Goal: Task Accomplishment & Management: Complete application form

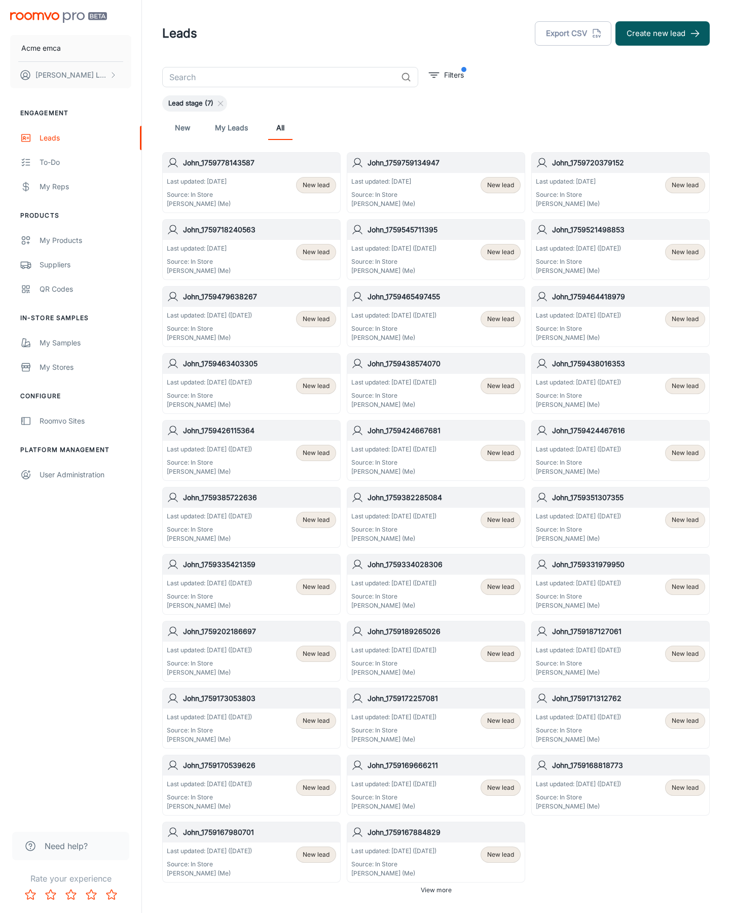
click at [663, 33] on button "Create new lead" at bounding box center [663, 33] width 94 height 24
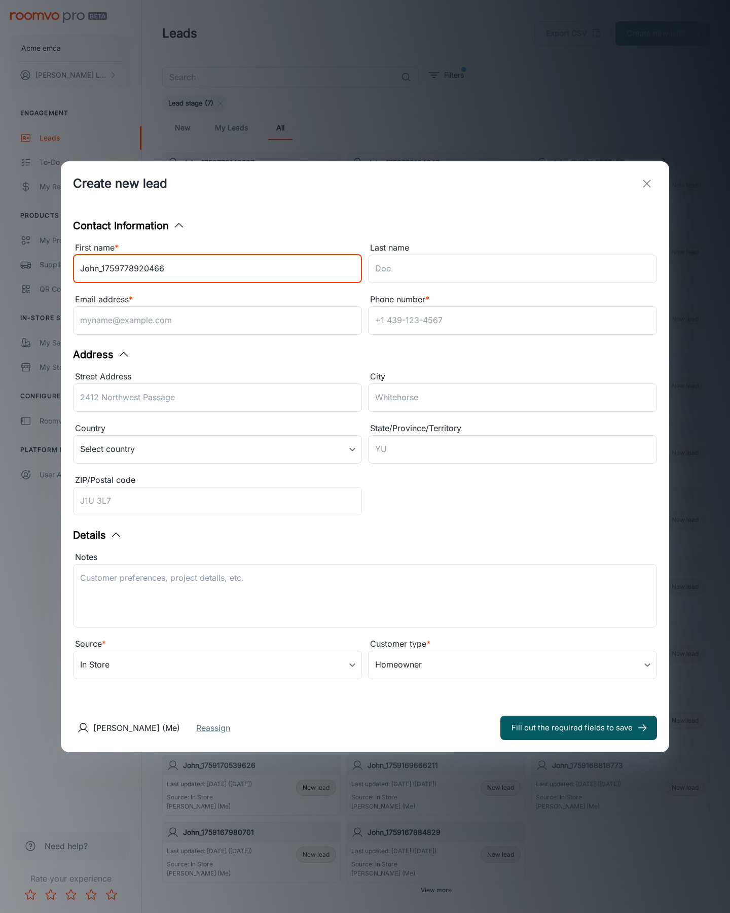
type input "John_1759778920466"
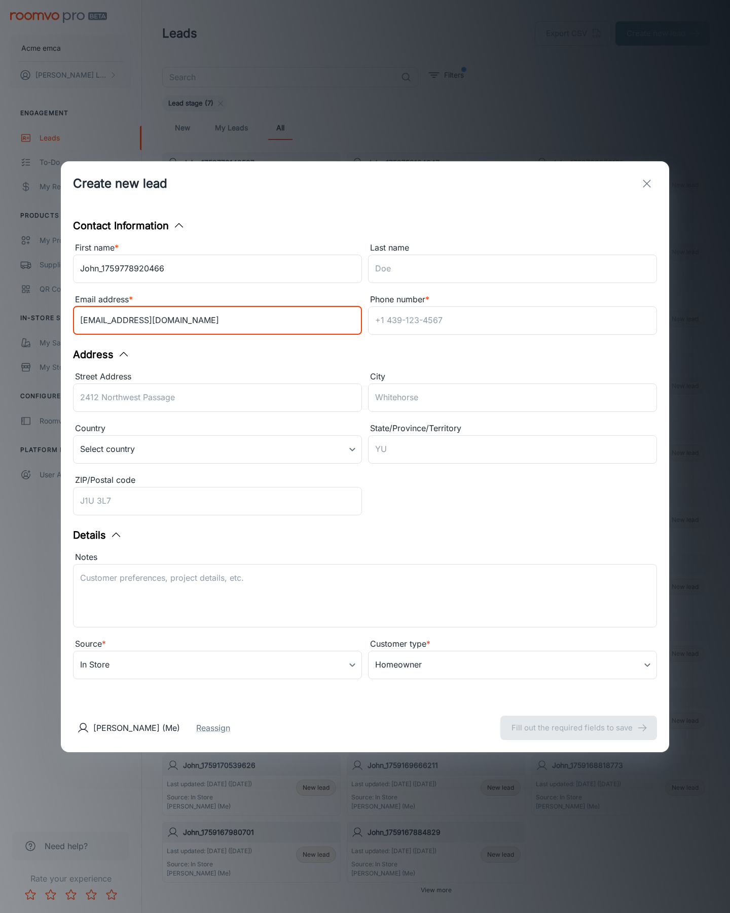
type input "[EMAIL_ADDRESS][DOMAIN_NAME]"
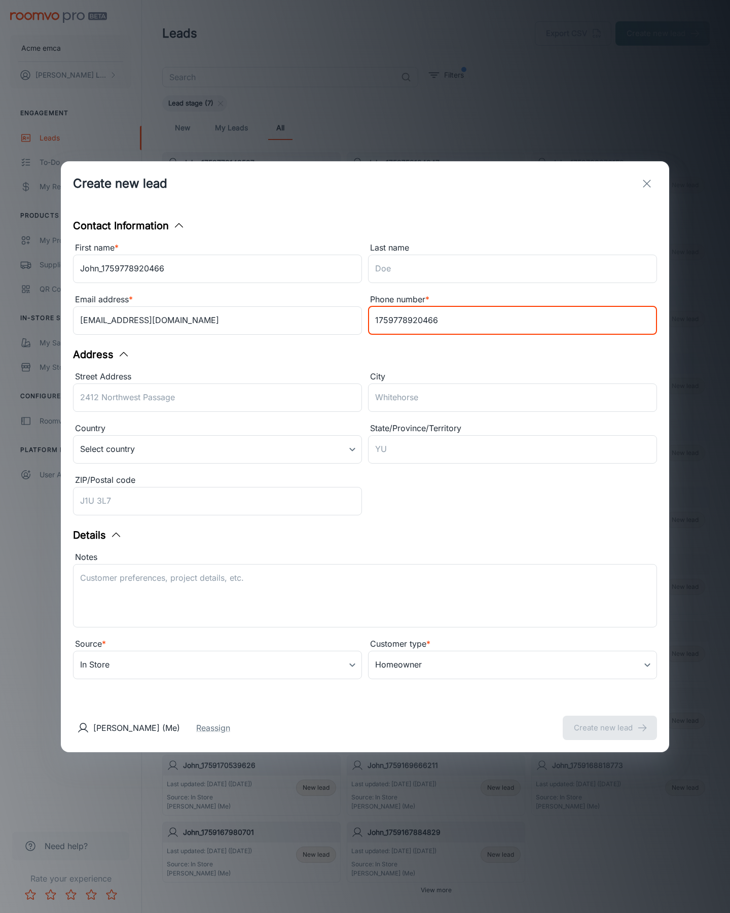
type input "1759778920466"
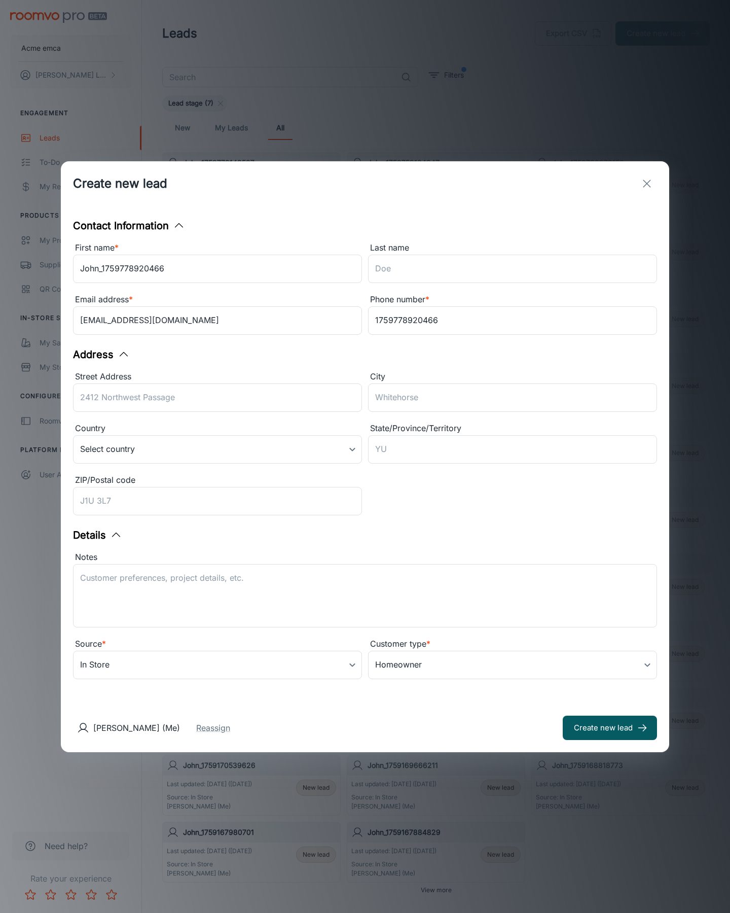
click at [610, 727] on button "Create new lead" at bounding box center [610, 727] width 94 height 24
